Goal: Obtain resource: Obtain resource

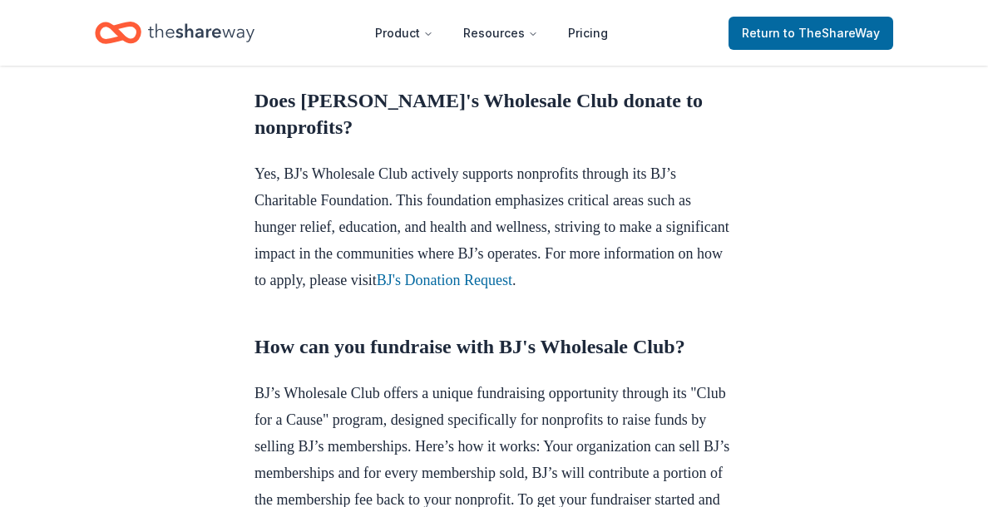
scroll to position [717, 0]
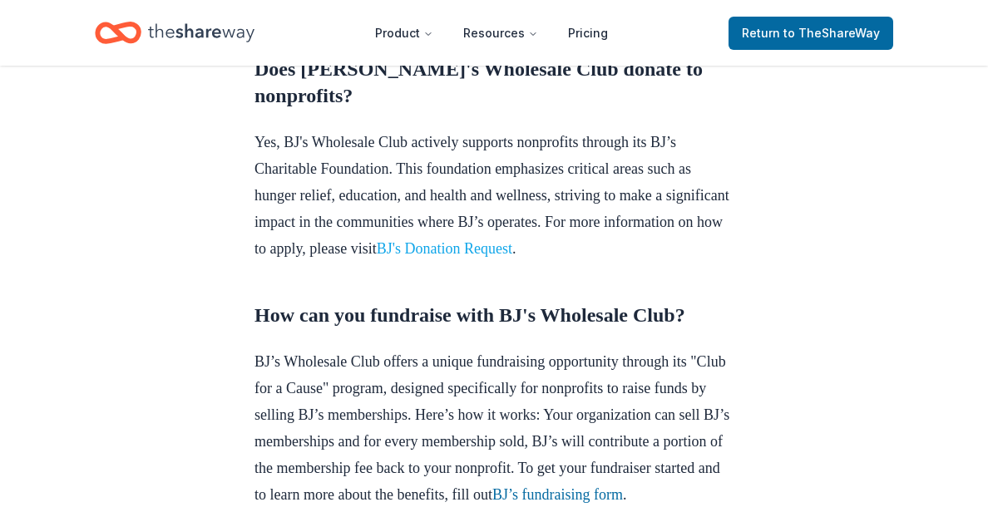
click at [512, 257] on link "BJ's Donation Request" at bounding box center [444, 248] width 135 height 17
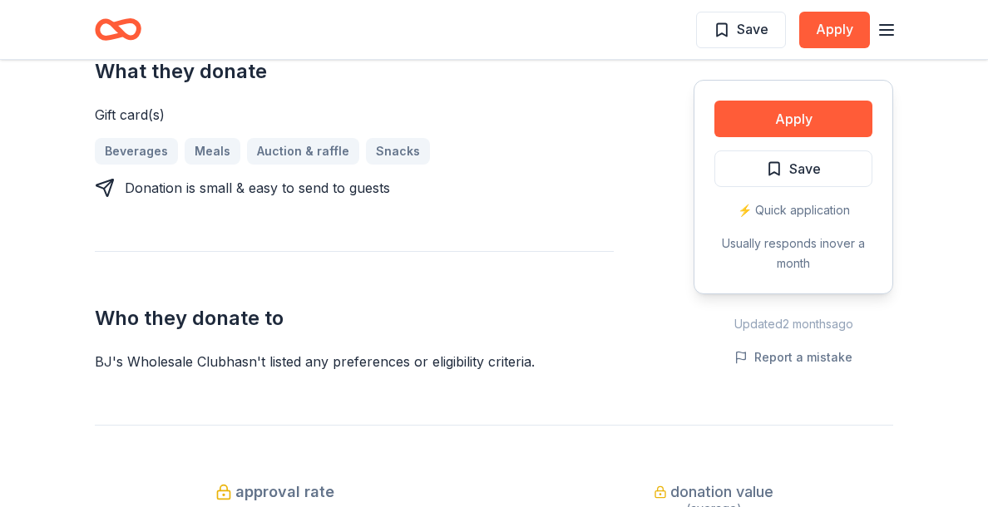
scroll to position [463, 0]
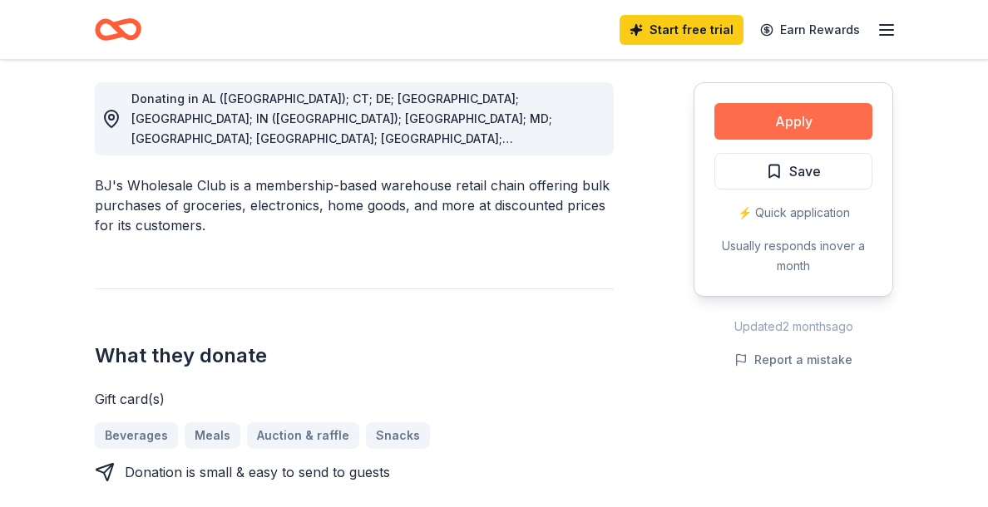
click at [817, 125] on button "Apply" at bounding box center [793, 121] width 158 height 37
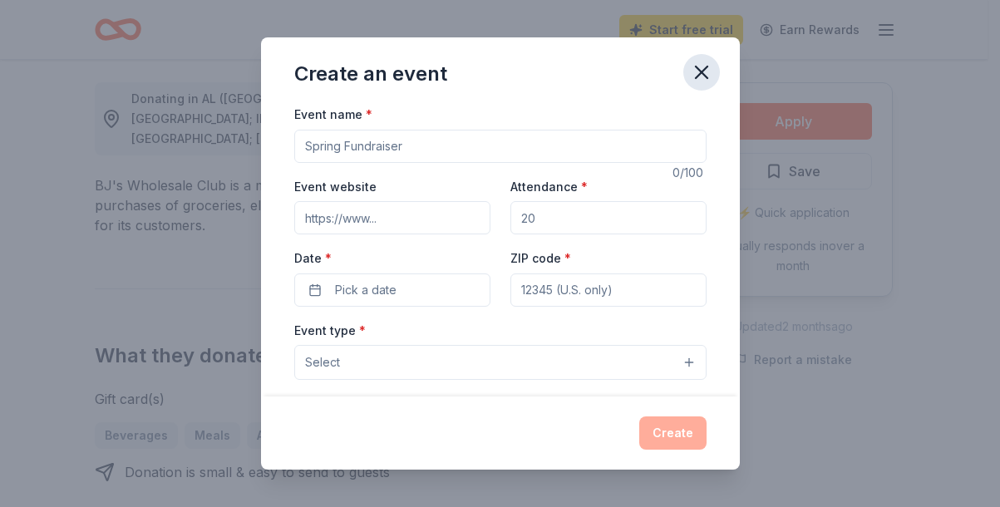
click at [707, 71] on icon "button" at bounding box center [701, 72] width 23 height 23
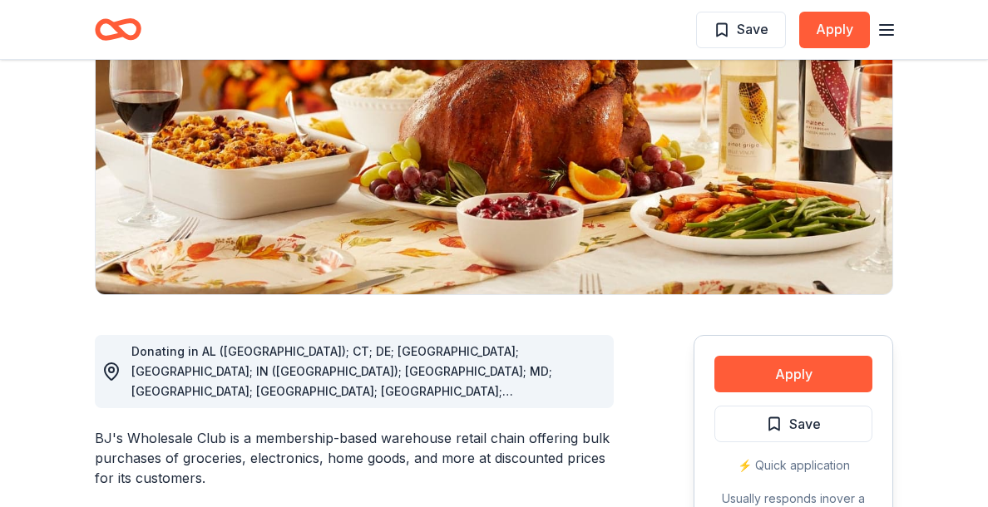
scroll to position [0, 0]
